Goal: Check status: Check status

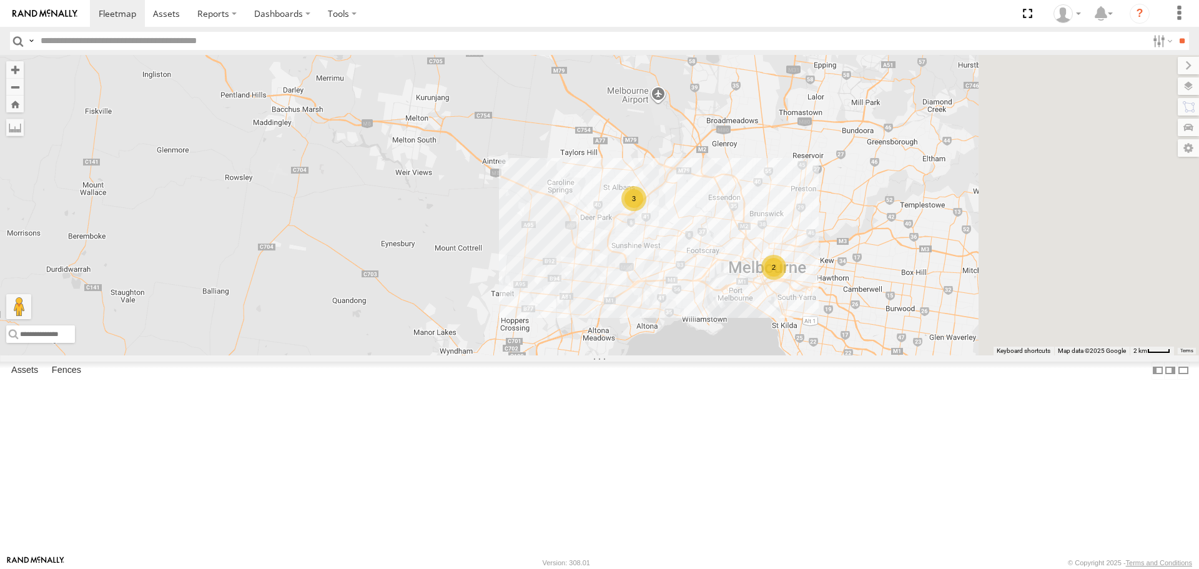
drag, startPoint x: 915, startPoint y: 337, endPoint x: 698, endPoint y: 325, distance: 217.0
click at [698, 325] on div "2 3" at bounding box center [599, 205] width 1199 height 300
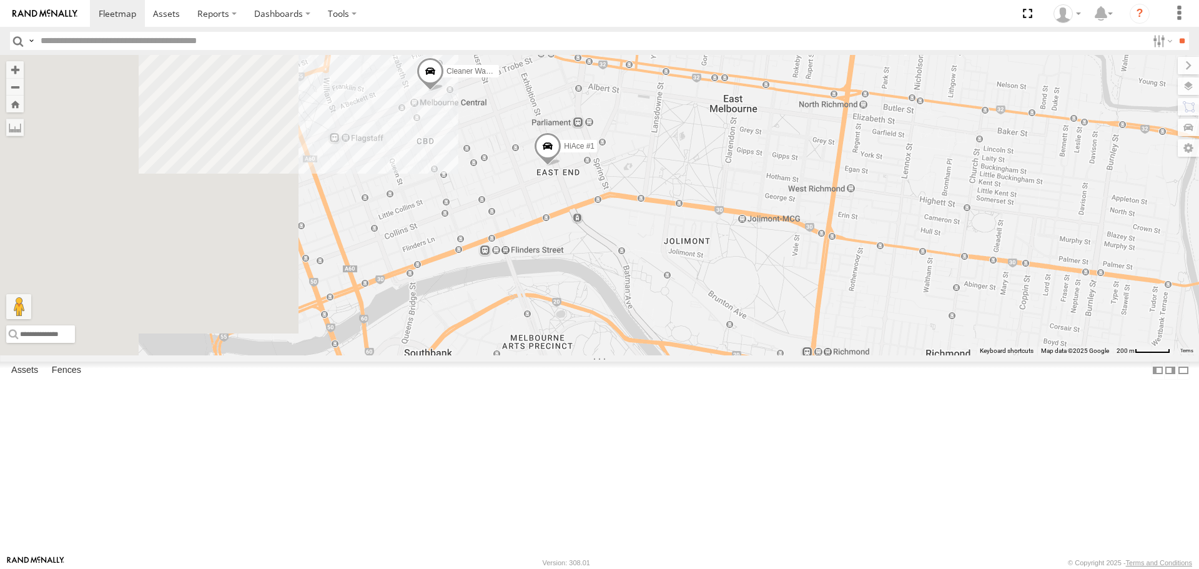
drag, startPoint x: 507, startPoint y: 325, endPoint x: 682, endPoint y: 309, distance: 176.2
click at [682, 309] on div "Nissan Navara HiAce #1 Cleaner Wagon #1" at bounding box center [599, 205] width 1199 height 300
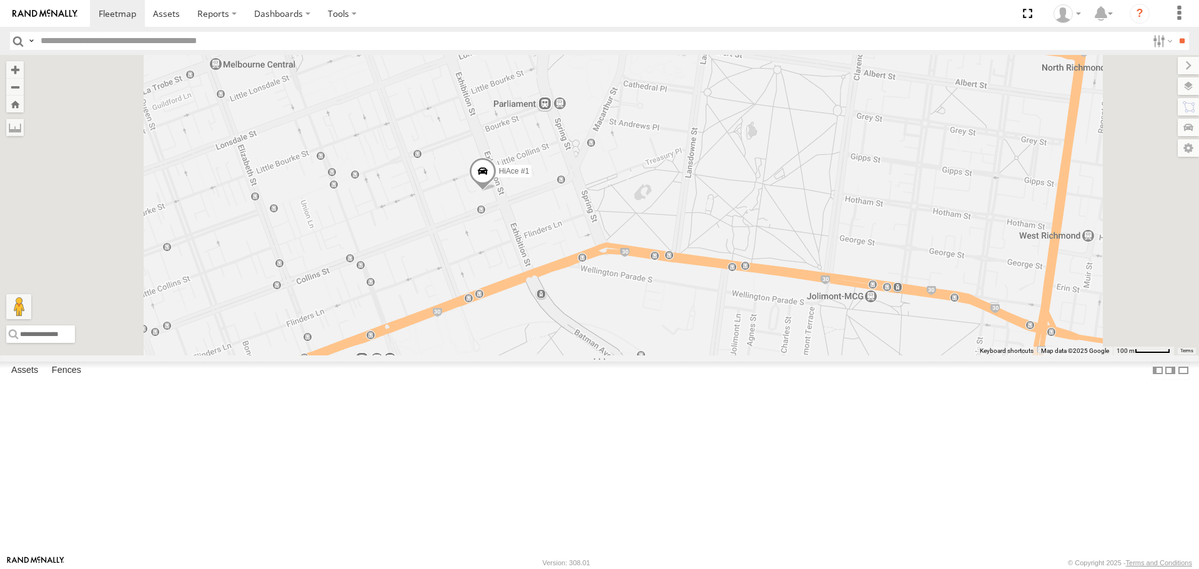
click at [497, 192] on span at bounding box center [482, 175] width 27 height 34
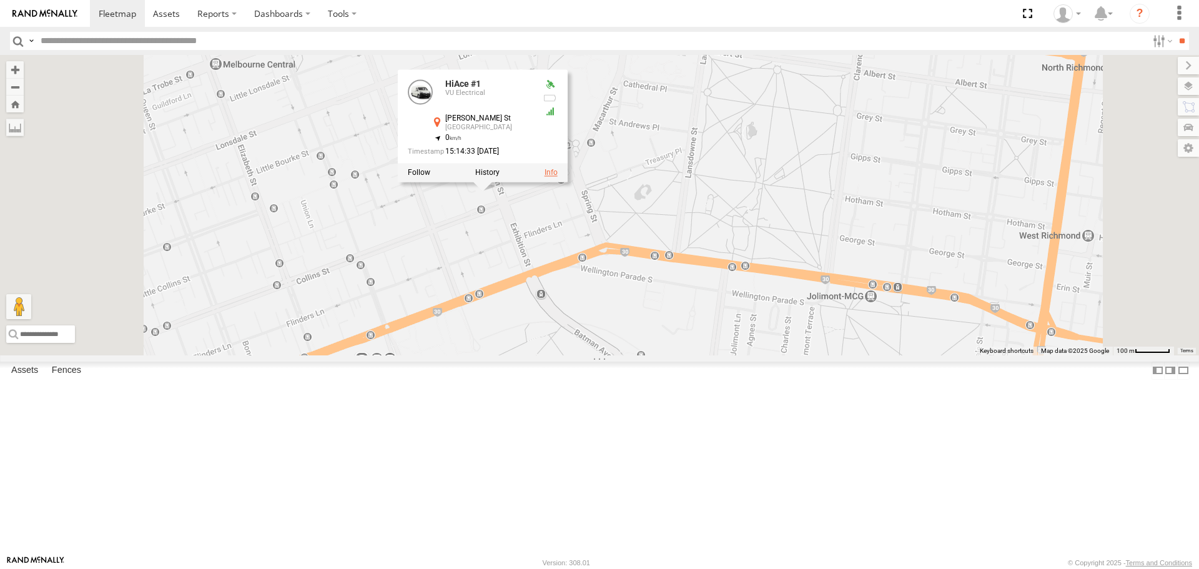
click at [558, 177] on link at bounding box center [551, 173] width 13 height 9
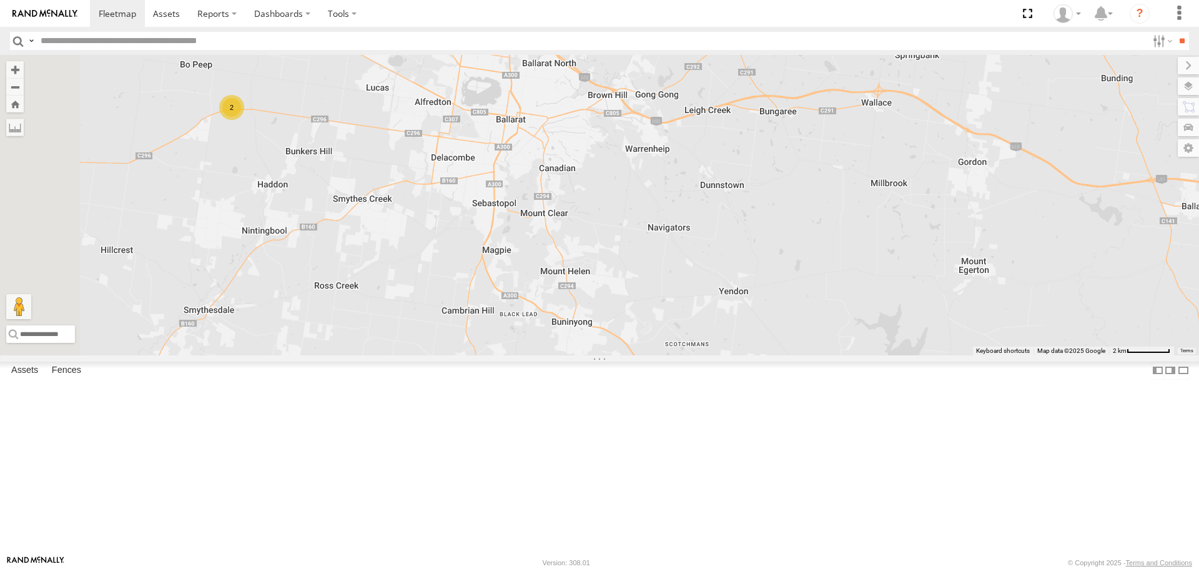
drag, startPoint x: 704, startPoint y: 283, endPoint x: 805, endPoint y: 422, distance: 172.1
click at [768, 355] on div "2" at bounding box center [599, 205] width 1199 height 300
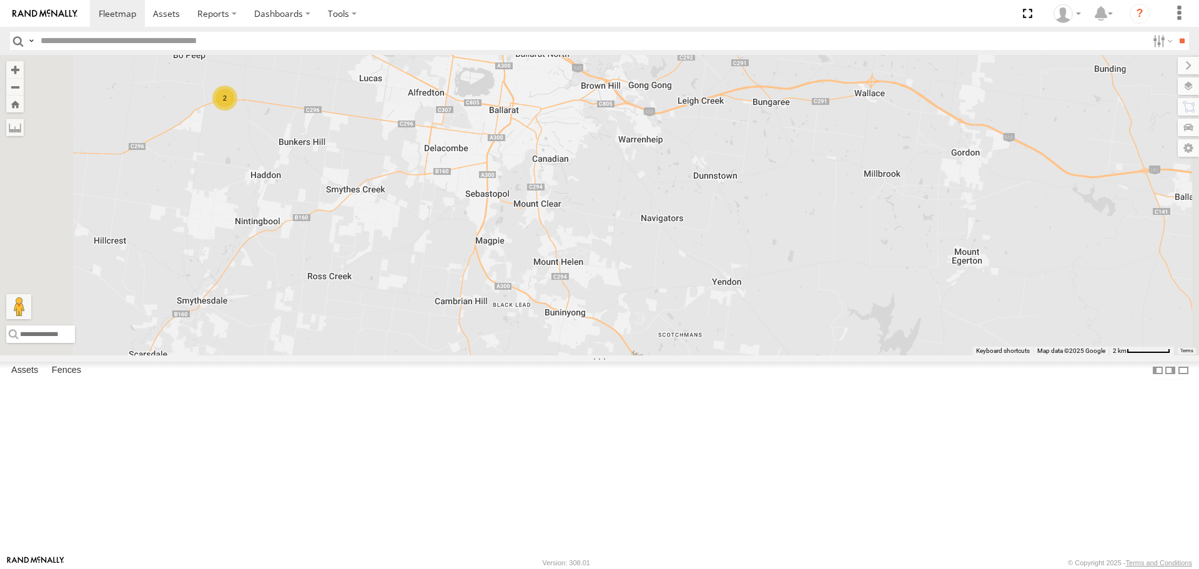
drag, startPoint x: 765, startPoint y: 325, endPoint x: 759, endPoint y: 317, distance: 10.7
click at [759, 317] on div "2" at bounding box center [599, 205] width 1199 height 300
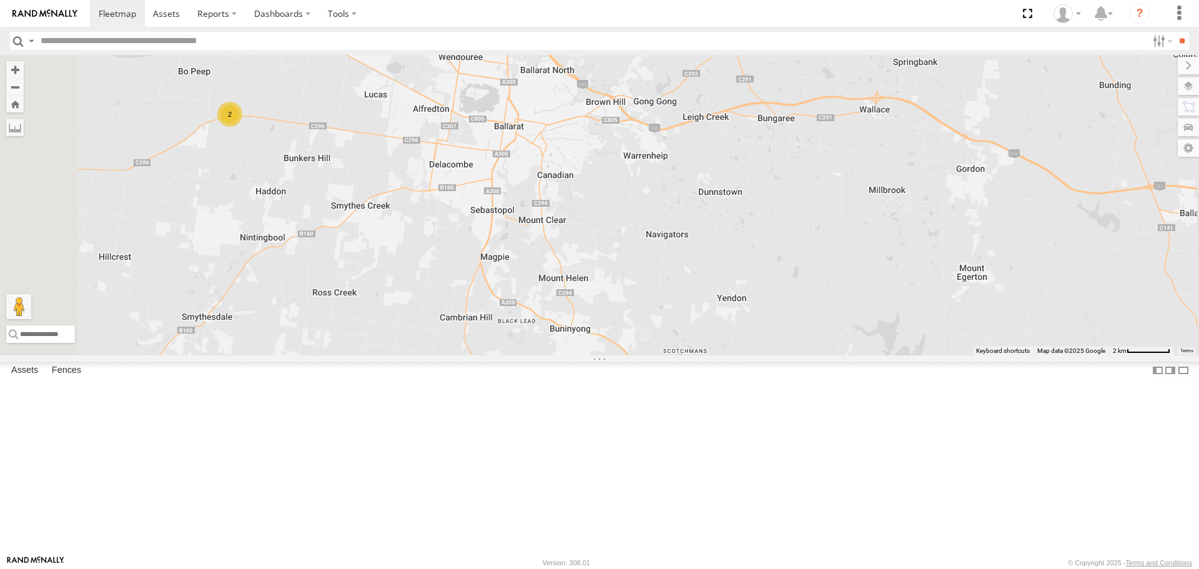
drag, startPoint x: 776, startPoint y: 243, endPoint x: 779, endPoint y: 262, distance: 19.5
click at [781, 260] on div "2" at bounding box center [599, 205] width 1199 height 300
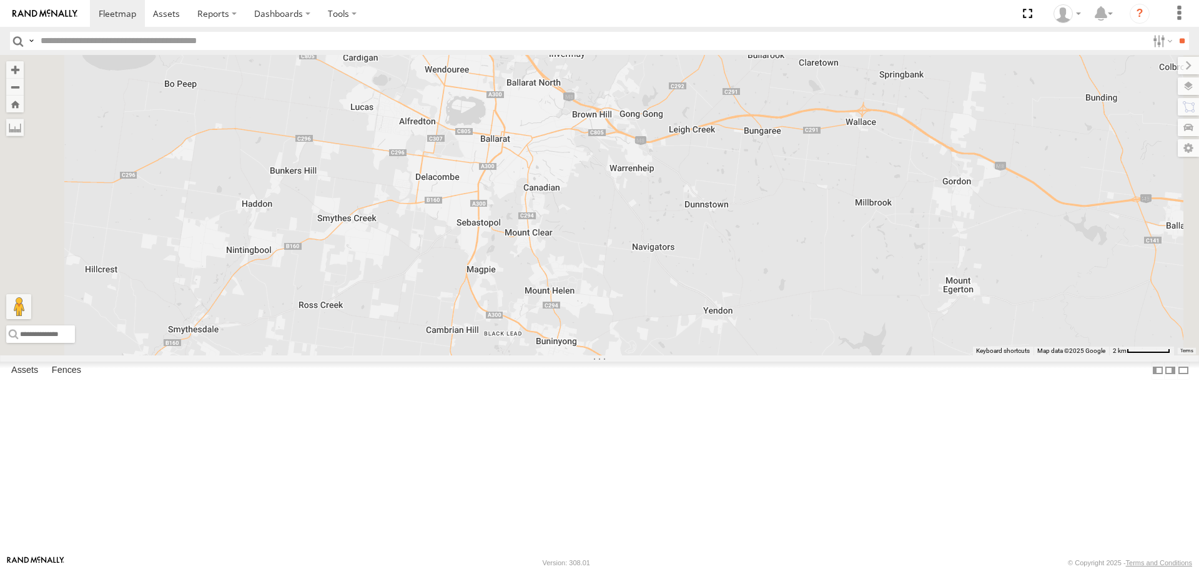
drag, startPoint x: 671, startPoint y: 250, endPoint x: 738, endPoint y: 267, distance: 69.7
click at [738, 267] on div at bounding box center [599, 205] width 1199 height 300
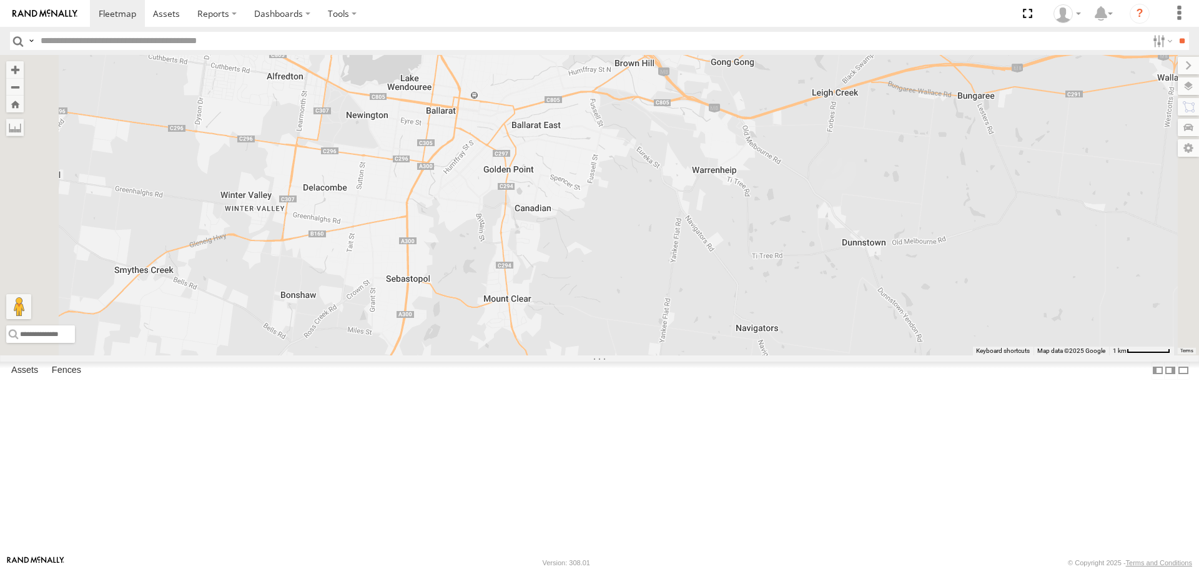
click at [857, 265] on div at bounding box center [599, 205] width 1199 height 300
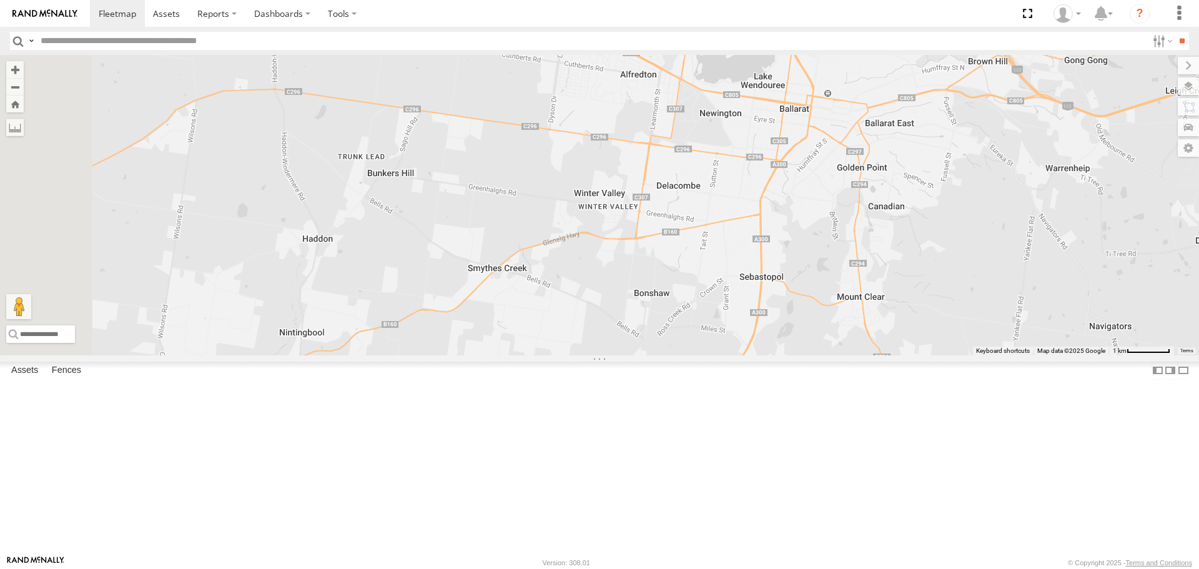
drag, startPoint x: 651, startPoint y: 264, endPoint x: 964, endPoint y: 262, distance: 313.5
click at [964, 262] on div at bounding box center [599, 205] width 1199 height 300
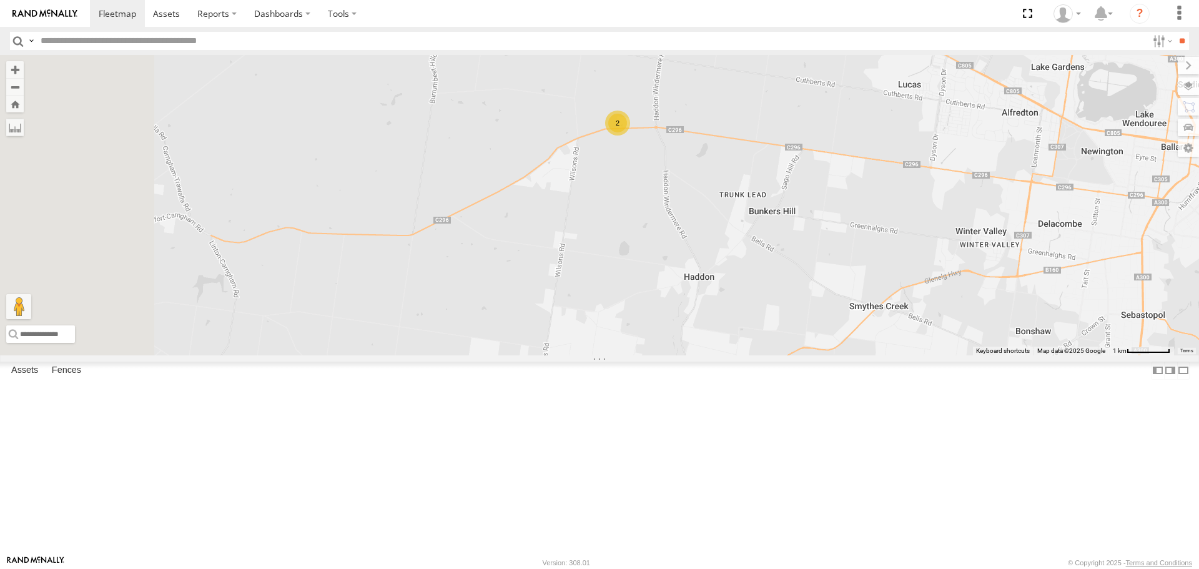
drag, startPoint x: 435, startPoint y: 199, endPoint x: 813, endPoint y: 236, distance: 380.3
click at [813, 236] on div "2" at bounding box center [599, 205] width 1199 height 300
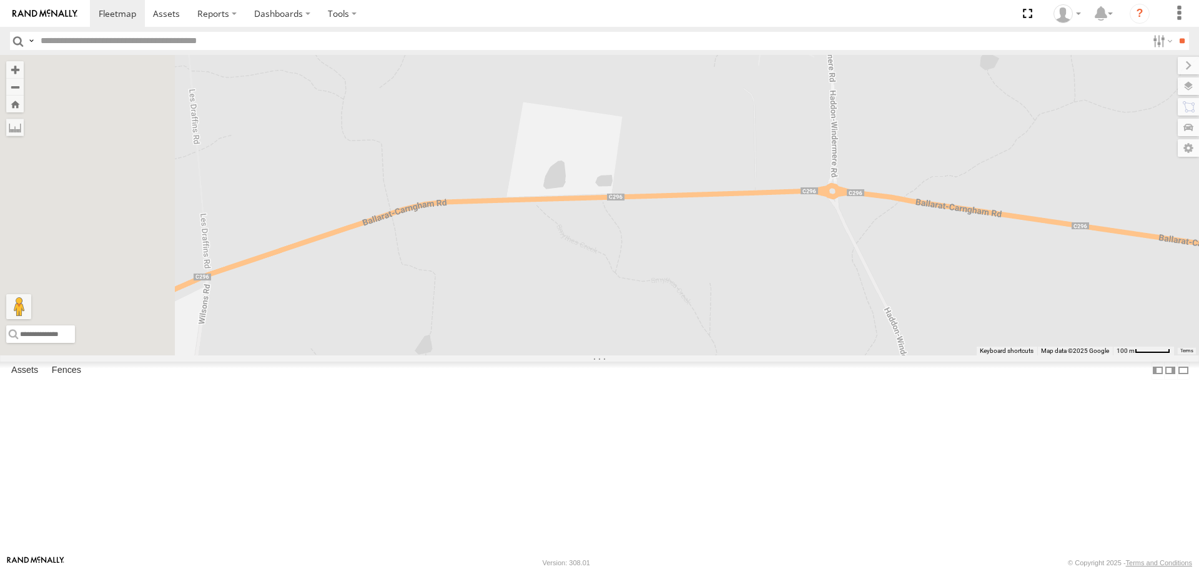
drag, startPoint x: 753, startPoint y: 160, endPoint x: 934, endPoint y: 490, distance: 376.2
click at [938, 355] on div at bounding box center [599, 205] width 1199 height 300
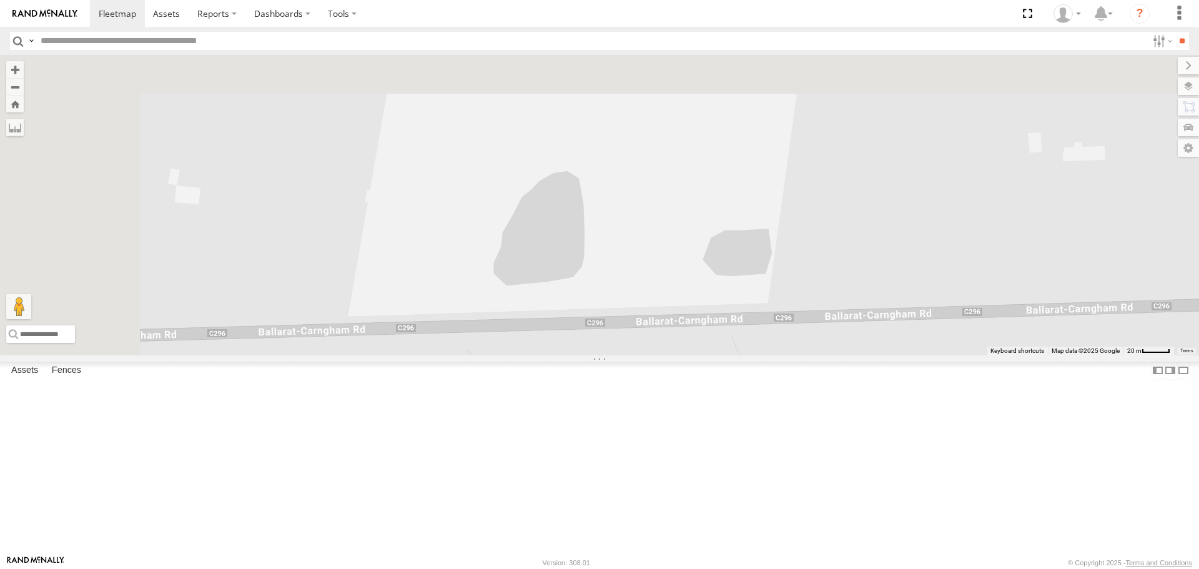
drag, startPoint x: 713, startPoint y: 294, endPoint x: 897, endPoint y: 550, distance: 315.6
click at [897, 355] on div at bounding box center [599, 205] width 1199 height 300
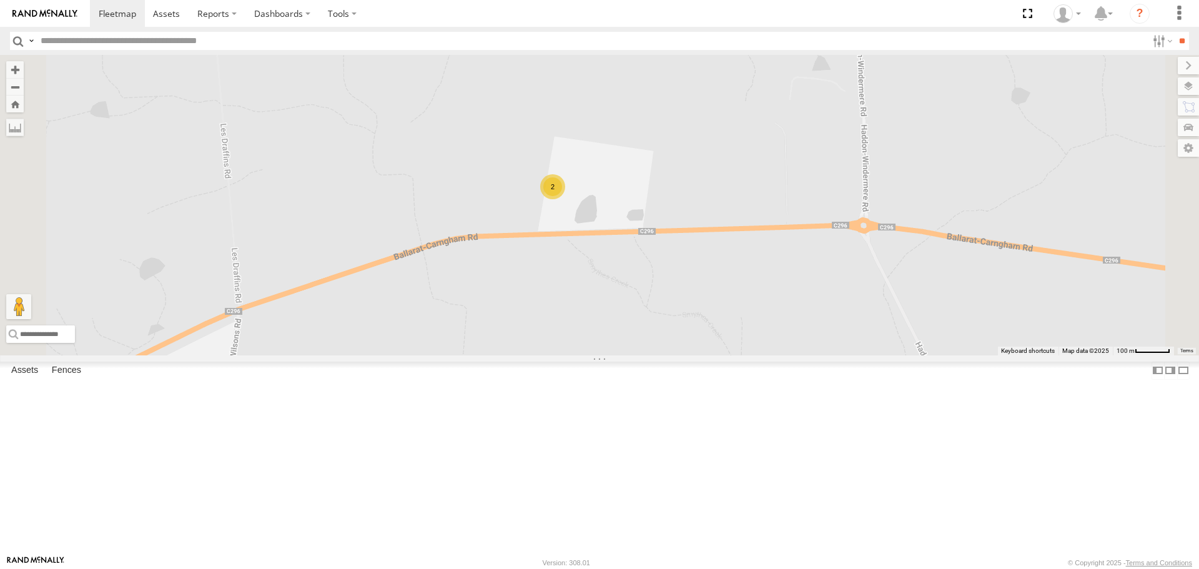
drag, startPoint x: 884, startPoint y: 349, endPoint x: 799, endPoint y: 310, distance: 93.3
click at [799, 310] on div "2" at bounding box center [599, 205] width 1199 height 300
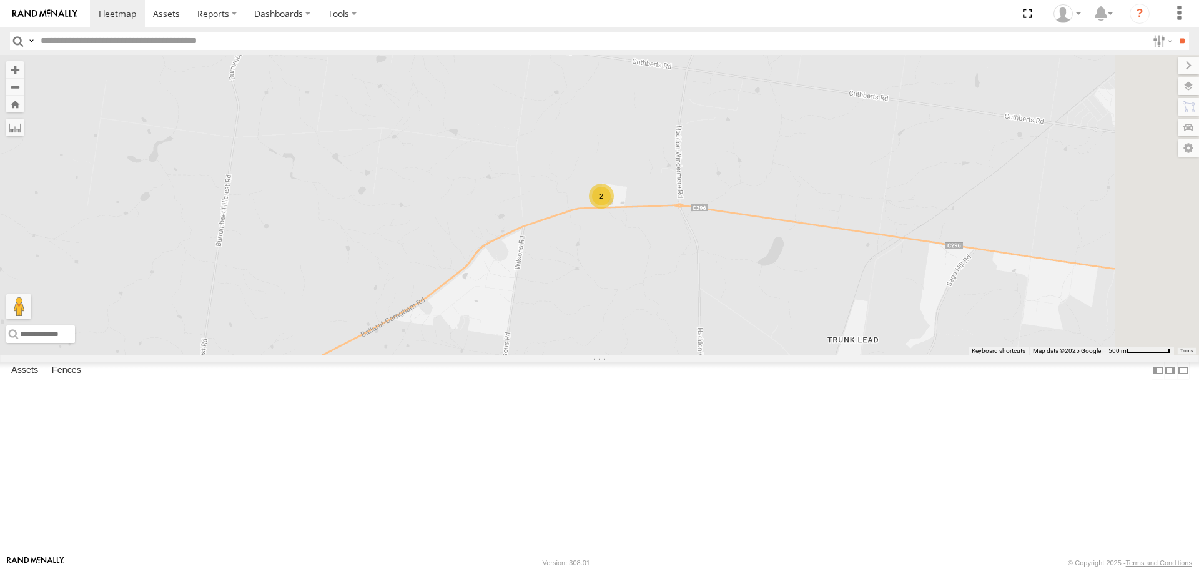
drag, startPoint x: 882, startPoint y: 355, endPoint x: 848, endPoint y: 343, distance: 37.1
click at [848, 343] on div "2" at bounding box center [599, 205] width 1199 height 300
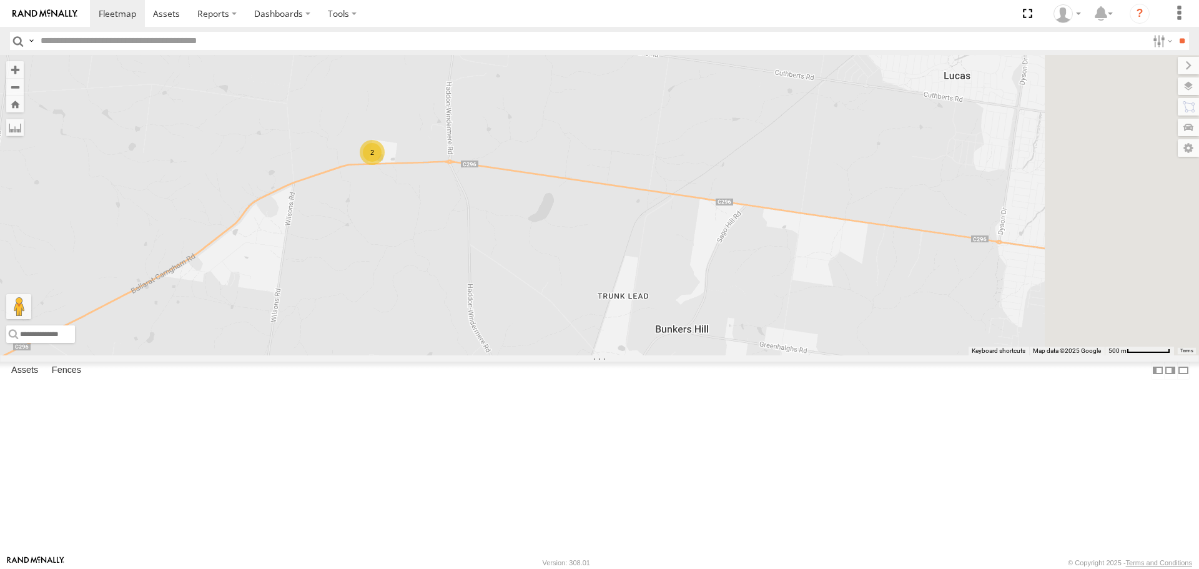
drag, startPoint x: 883, startPoint y: 388, endPoint x: 668, endPoint y: 349, distance: 218.9
click at [668, 349] on div "2" at bounding box center [599, 205] width 1199 height 300
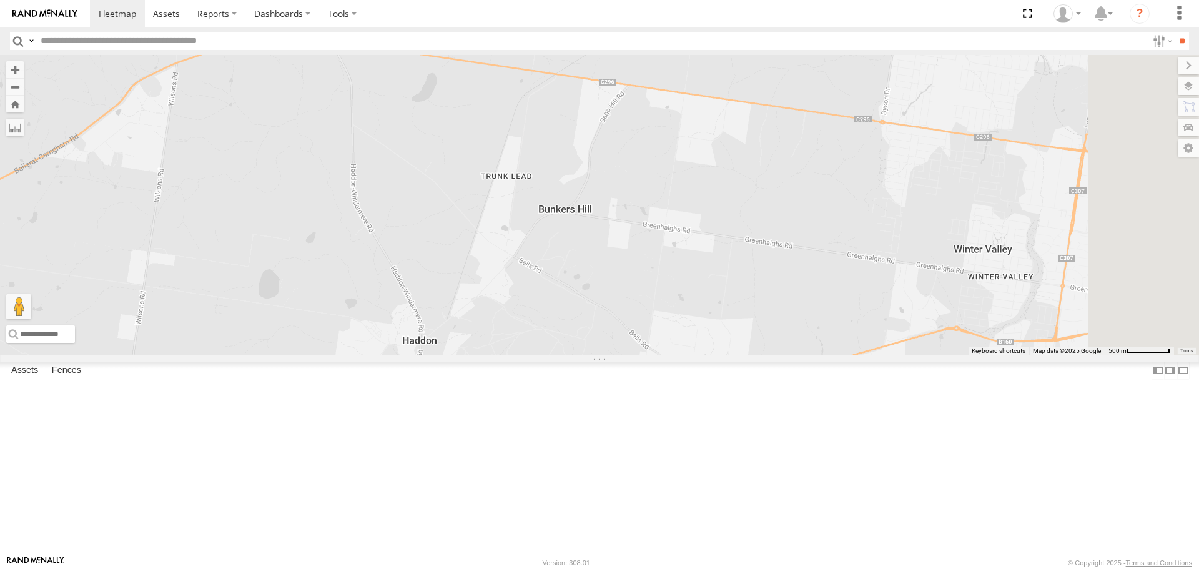
drag, startPoint x: 987, startPoint y: 360, endPoint x: 868, endPoint y: 239, distance: 169.6
click at [868, 239] on div "2" at bounding box center [599, 205] width 1199 height 300
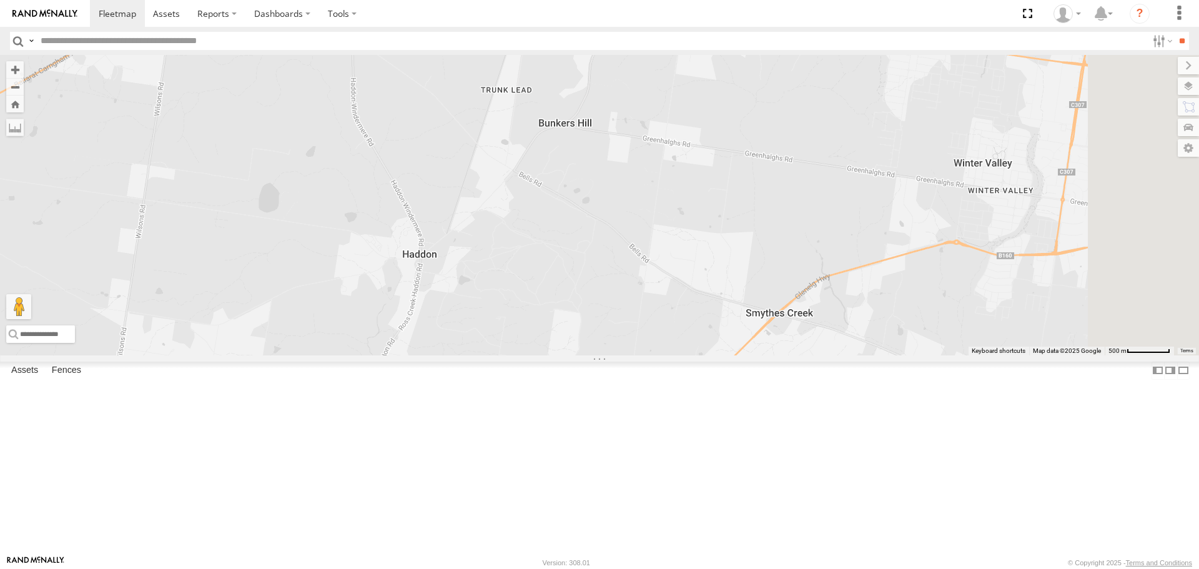
drag, startPoint x: 837, startPoint y: 362, endPoint x: 844, endPoint y: 265, distance: 97.0
click at [844, 265] on div "2" at bounding box center [599, 205] width 1199 height 300
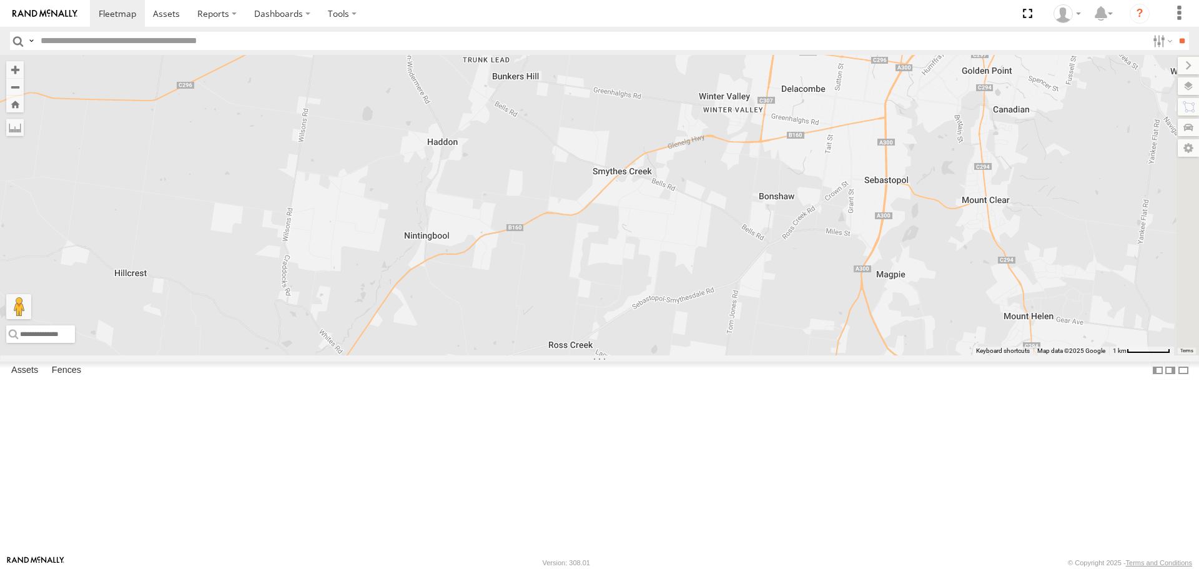
drag, startPoint x: 874, startPoint y: 325, endPoint x: 751, endPoint y: 254, distance: 142.2
click at [742, 251] on div "2" at bounding box center [599, 205] width 1199 height 300
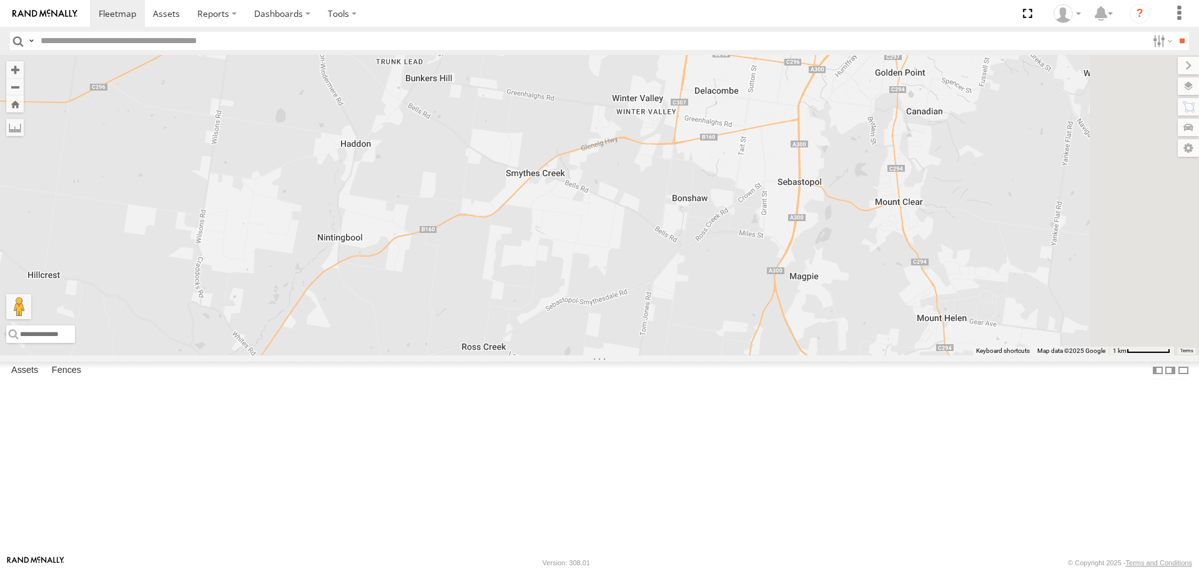
drag, startPoint x: 913, startPoint y: 296, endPoint x: 863, endPoint y: 297, distance: 50.6
click at [861, 299] on div "2" at bounding box center [599, 205] width 1199 height 300
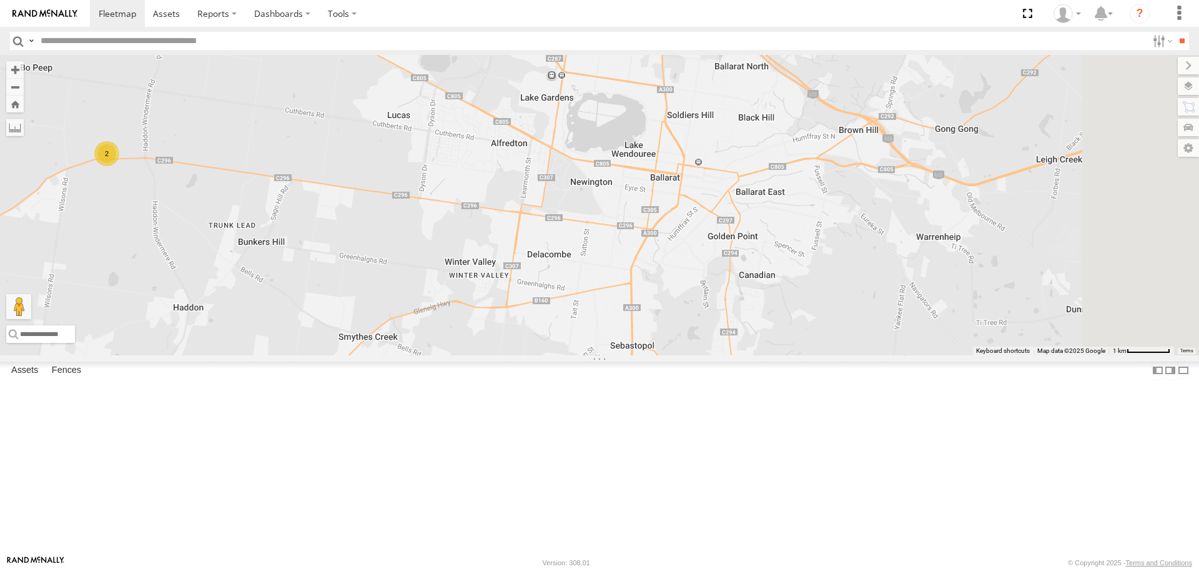
drag, startPoint x: 931, startPoint y: 276, endPoint x: 781, endPoint y: 429, distance: 214.2
click at [761, 355] on div "2" at bounding box center [599, 205] width 1199 height 300
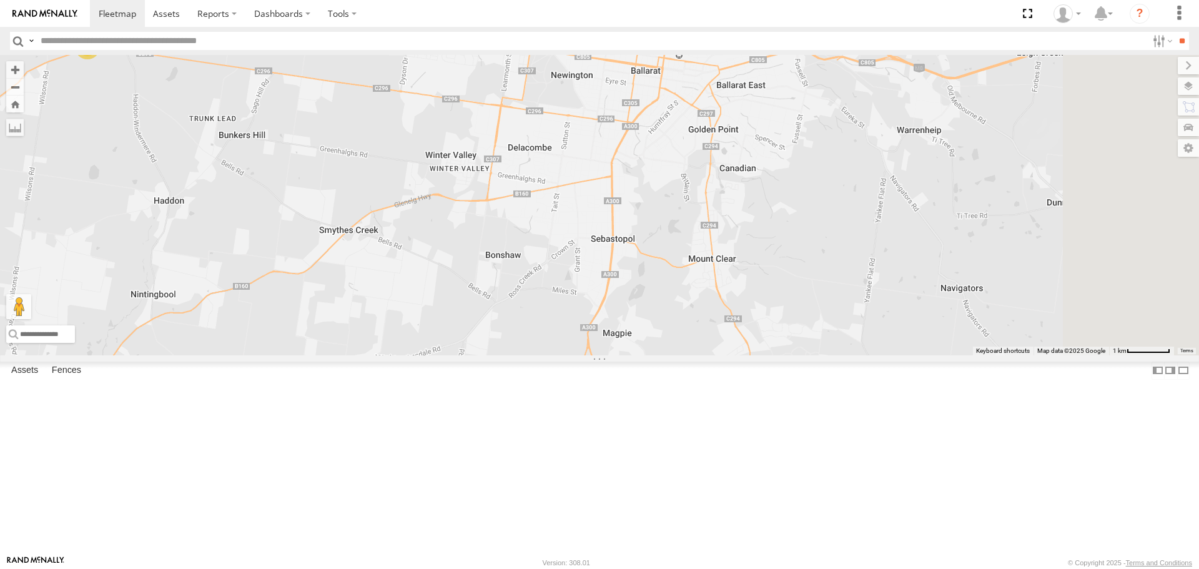
drag, startPoint x: 861, startPoint y: 447, endPoint x: 831, endPoint y: 351, distance: 100.7
click at [831, 317] on div "2" at bounding box center [599, 205] width 1199 height 300
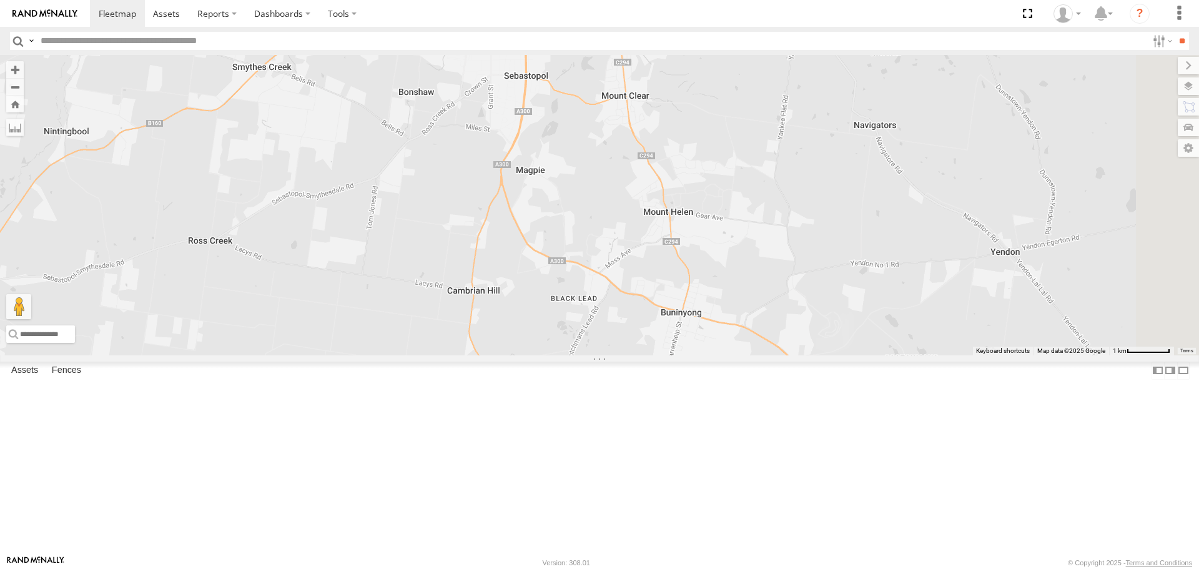
drag, startPoint x: 816, startPoint y: 447, endPoint x: 752, endPoint y: 355, distance: 112.3
click at [752, 355] on div "2" at bounding box center [599, 205] width 1199 height 300
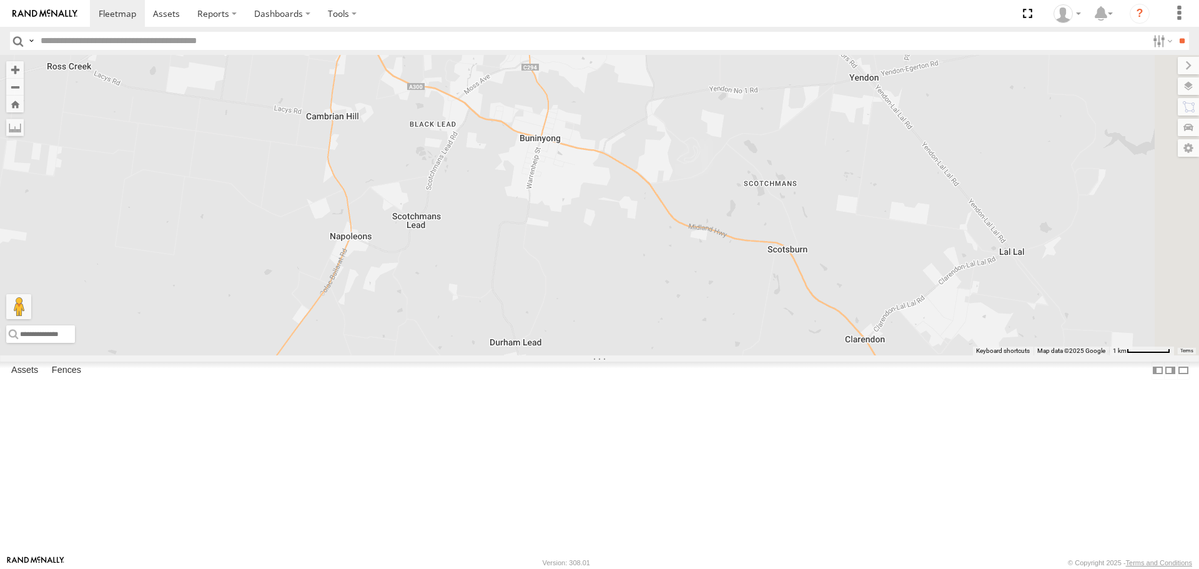
drag, startPoint x: 1095, startPoint y: 458, endPoint x: 947, endPoint y: 295, distance: 220.2
click at [947, 279] on div "2" at bounding box center [599, 205] width 1199 height 300
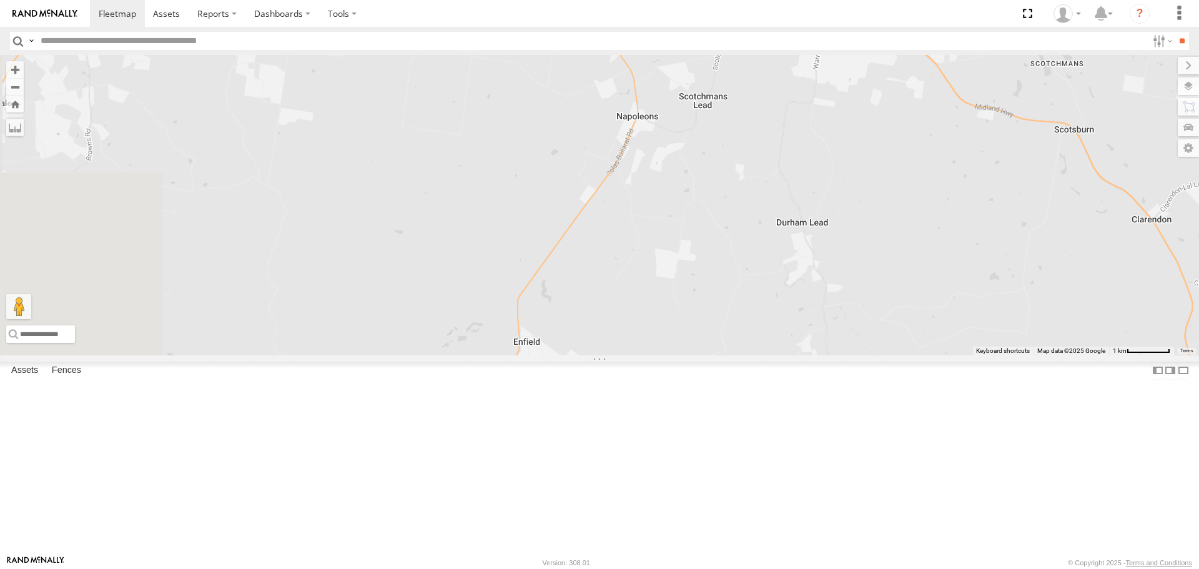
drag, startPoint x: 844, startPoint y: 417, endPoint x: 1134, endPoint y: 312, distance: 308.6
click at [1140, 294] on div "2" at bounding box center [599, 205] width 1199 height 300
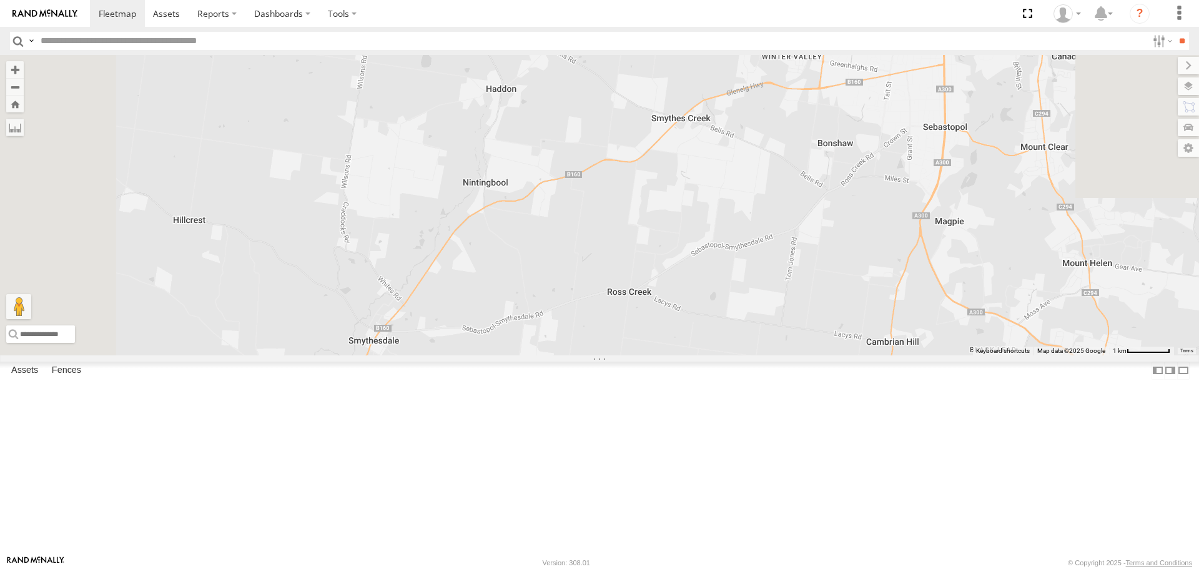
drag, startPoint x: 796, startPoint y: 305, endPoint x: 835, endPoint y: 598, distance: 295.5
click at [835, 568] on html at bounding box center [599, 284] width 1199 height 569
